Goal: Transaction & Acquisition: Purchase product/service

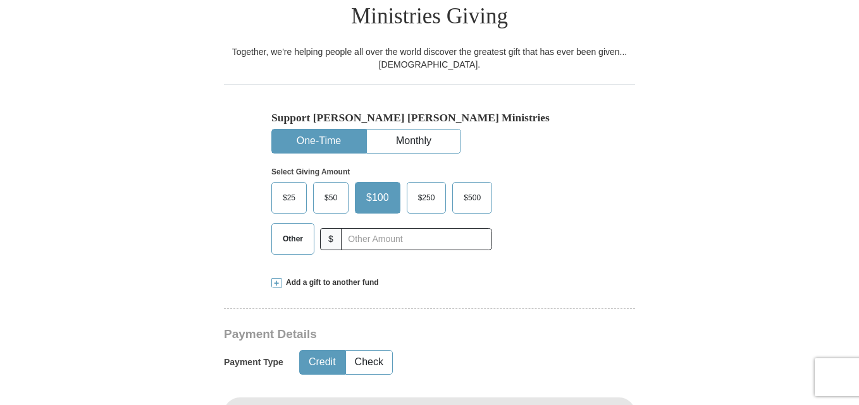
click at [355, 228] on input "text" at bounding box center [416, 239] width 151 height 22
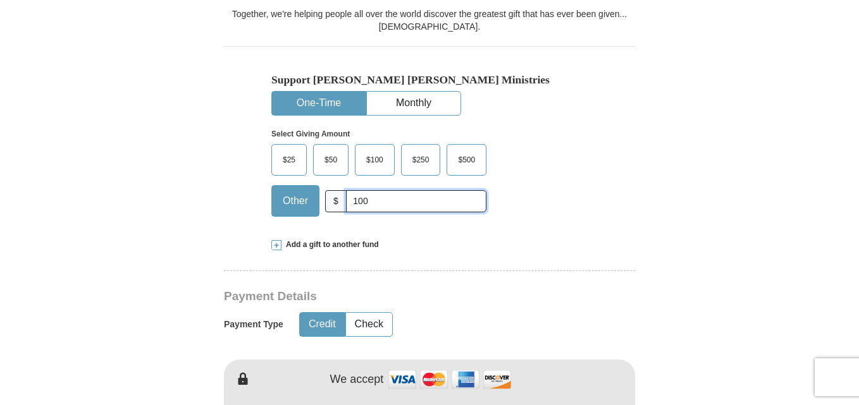
scroll to position [527, 0]
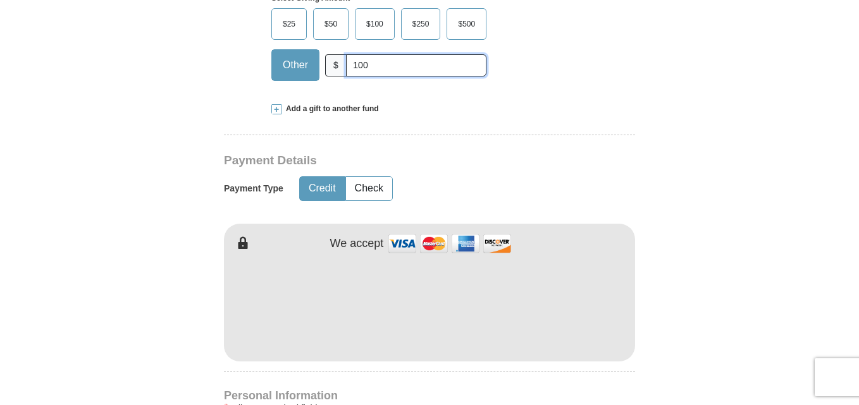
type input "100"
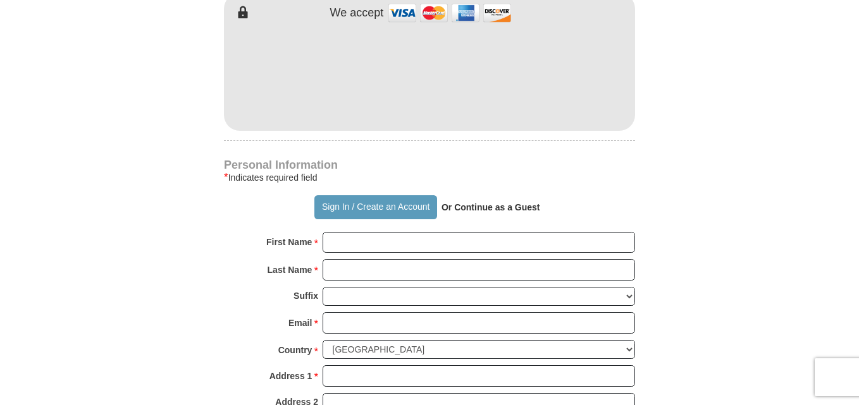
scroll to position [762, 0]
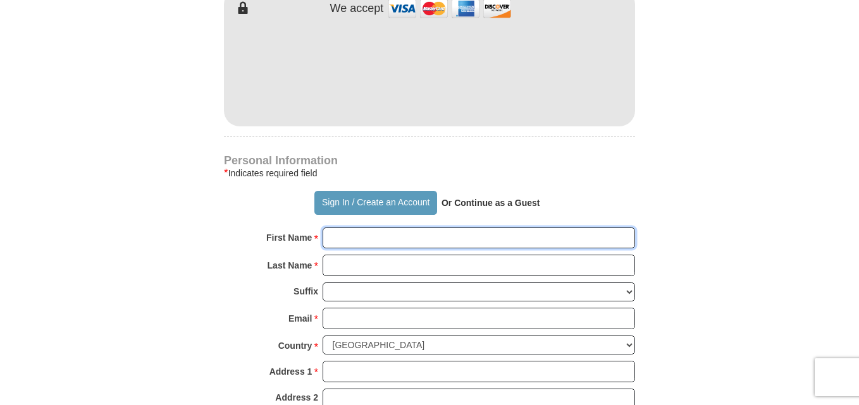
click at [338, 228] on input "First Name *" at bounding box center [478, 238] width 312 height 21
type input "[PERSON_NAME]"
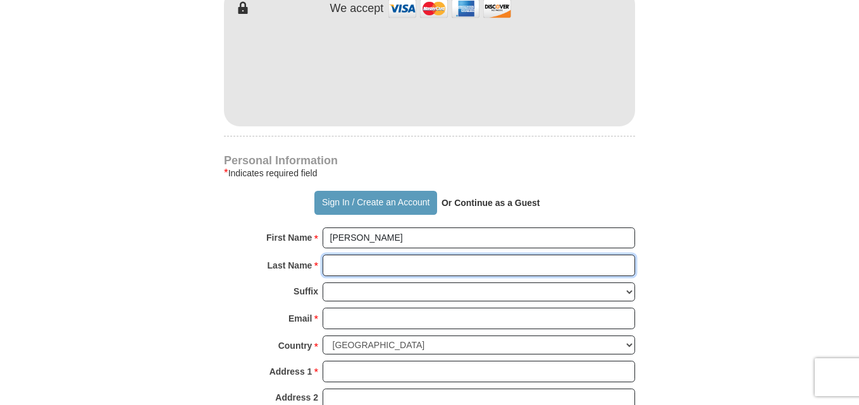
click at [376, 255] on input "Last Name *" at bounding box center [478, 265] width 312 height 21
type input "[PERSON_NAME]"
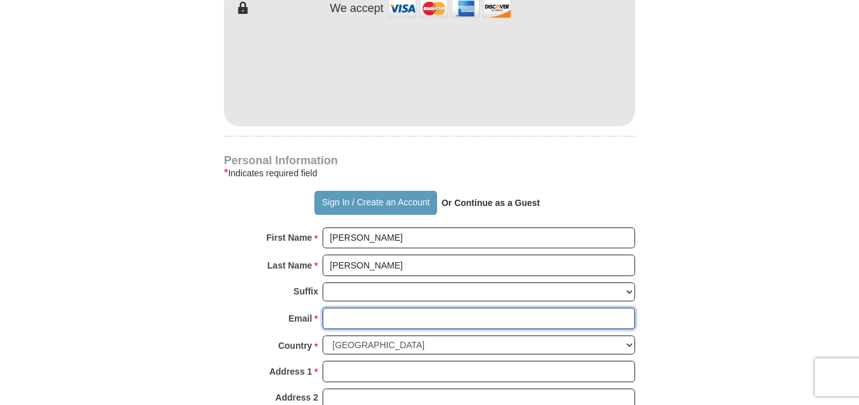
click at [360, 308] on input "Email *" at bounding box center [478, 318] width 312 height 21
type input "[EMAIL_ADDRESS][DOMAIN_NAME]"
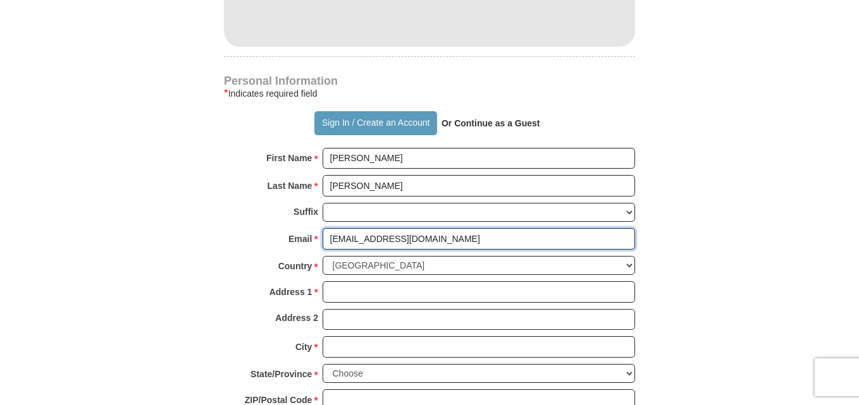
scroll to position [905, 0]
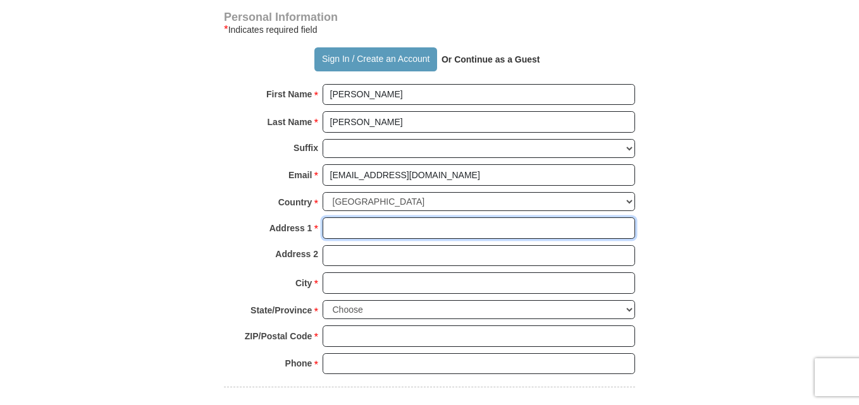
click at [352, 217] on input "Address 1 *" at bounding box center [478, 227] width 312 height 21
type input "[STREET_ADDRESS]"
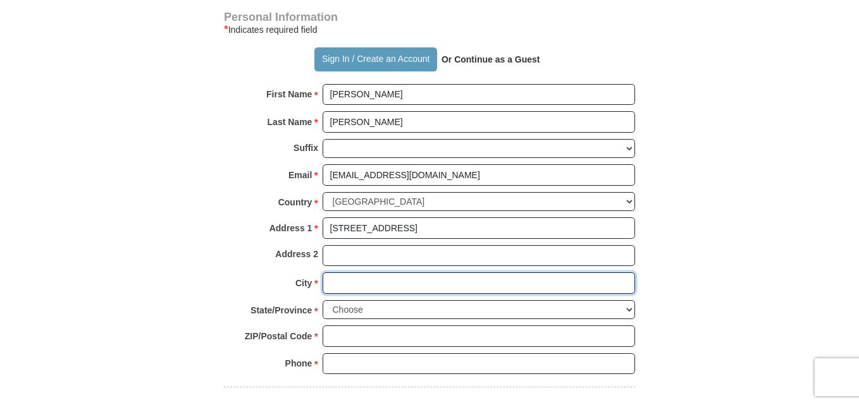
type input "[GEOGRAPHIC_DATA]"
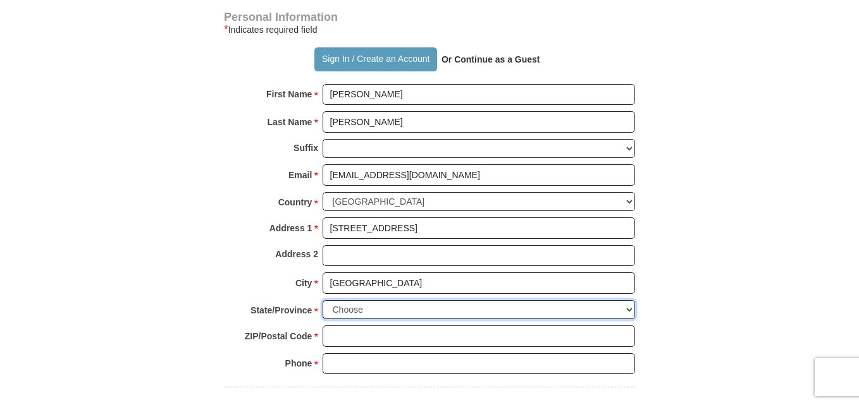
select select "CA"
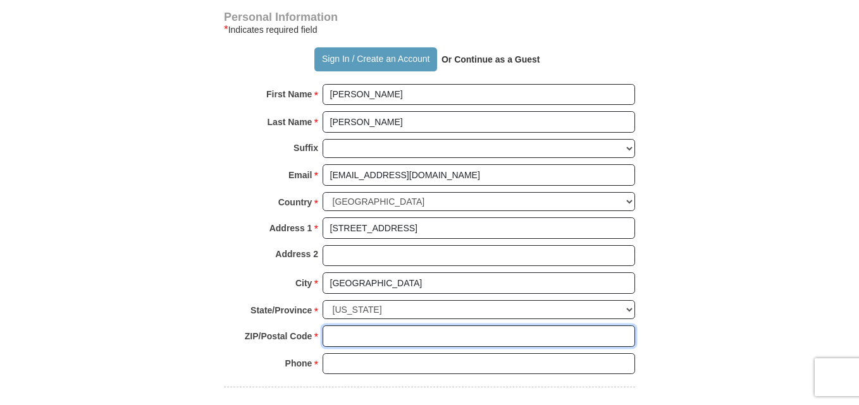
type input "94109"
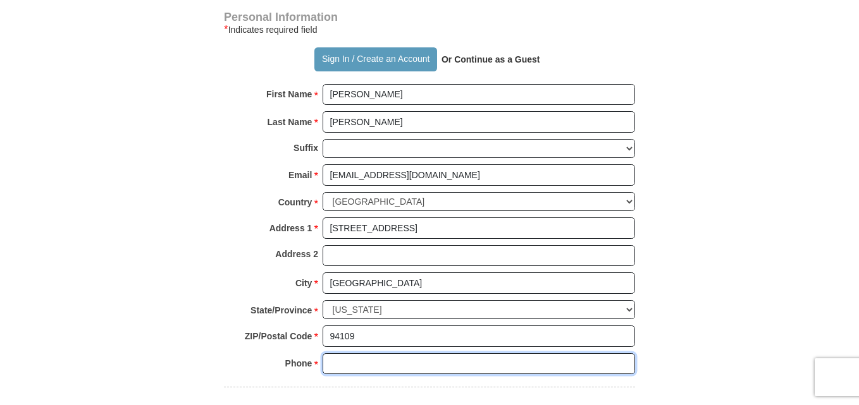
type input "4157183368"
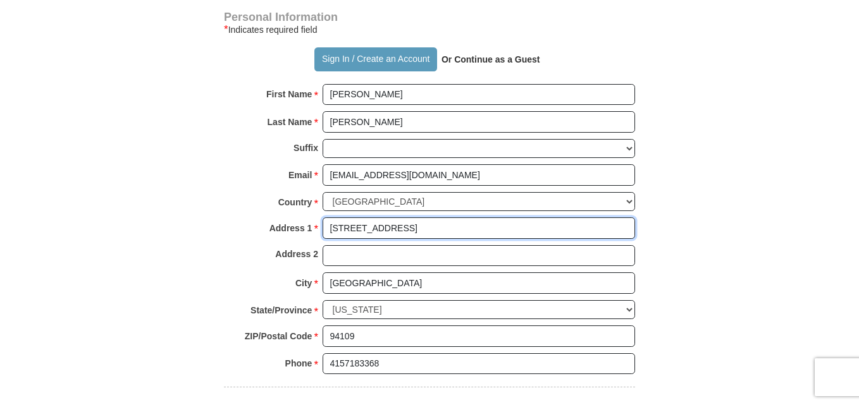
click at [391, 217] on input "[STREET_ADDRESS]" at bounding box center [478, 227] width 312 height 21
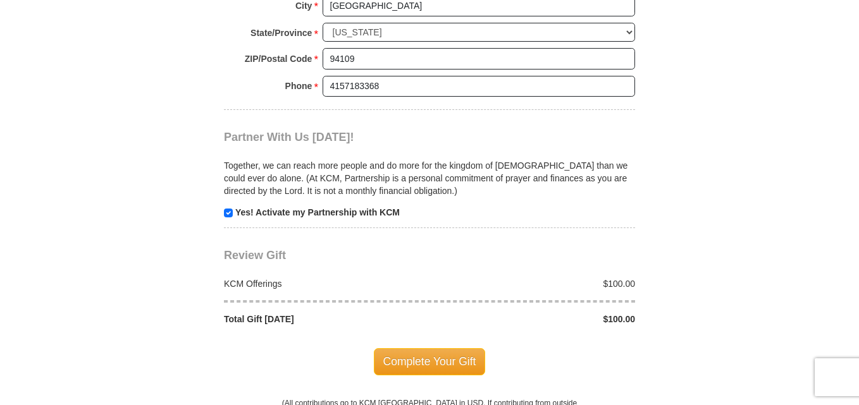
scroll to position [1232, 0]
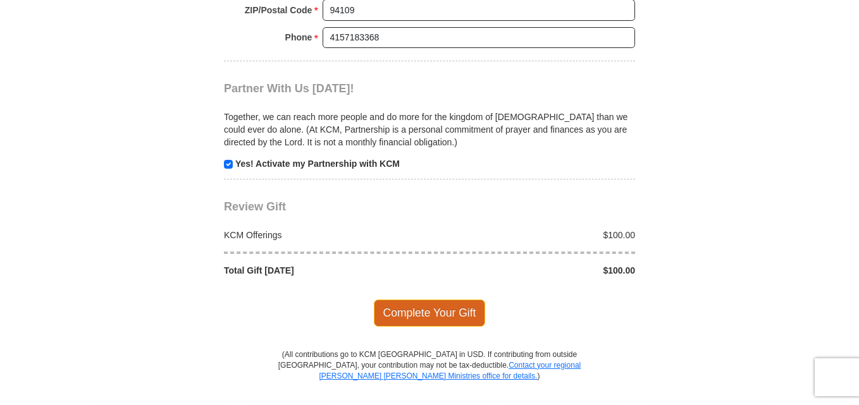
type input "[STREET_ADDRESS]"
click at [412, 300] on span "Complete Your Gift" at bounding box center [430, 313] width 112 height 27
